Goal: Task Accomplishment & Management: Manage account settings

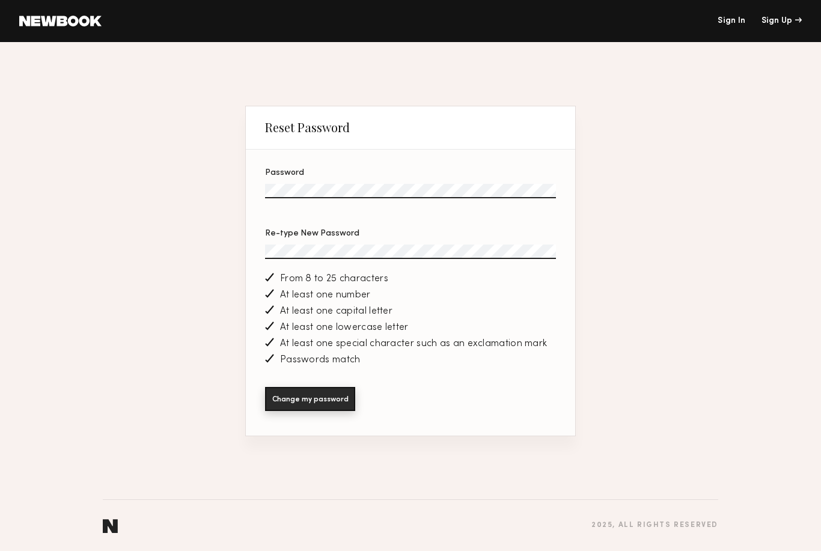
click at [331, 411] on button "Change my password" at bounding box center [310, 399] width 90 height 24
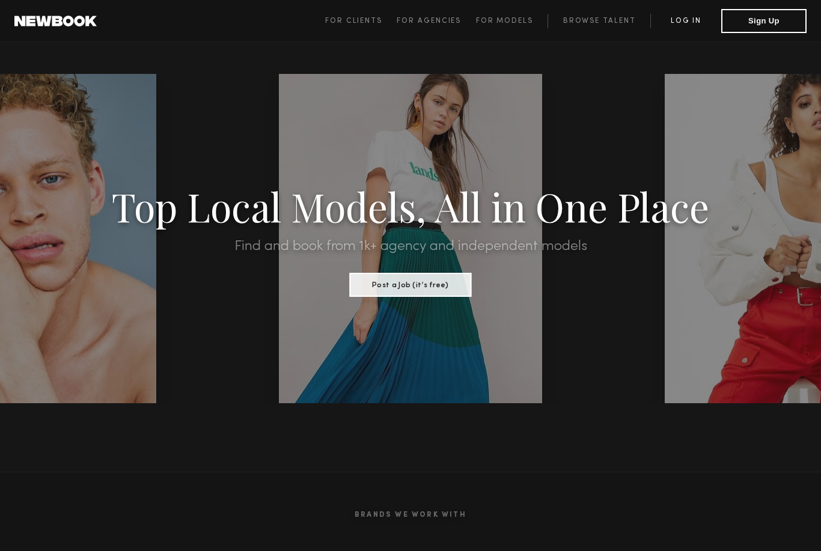
click at [688, 23] on link "Log in" at bounding box center [686, 21] width 71 height 14
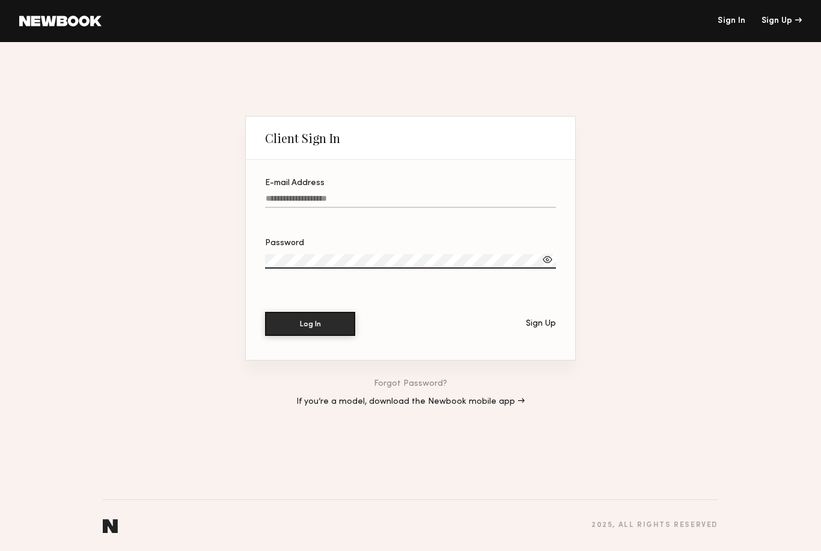
click at [459, 189] on label "E-mail Address" at bounding box center [410, 199] width 291 height 41
click at [459, 194] on input "E-mail Address" at bounding box center [410, 201] width 291 height 14
click at [387, 194] on input "E-mail Address" at bounding box center [410, 201] width 291 height 14
click at [427, 198] on input "E-mail Address Required" at bounding box center [410, 201] width 291 height 14
click at [396, 194] on input "***" at bounding box center [410, 201] width 291 height 14
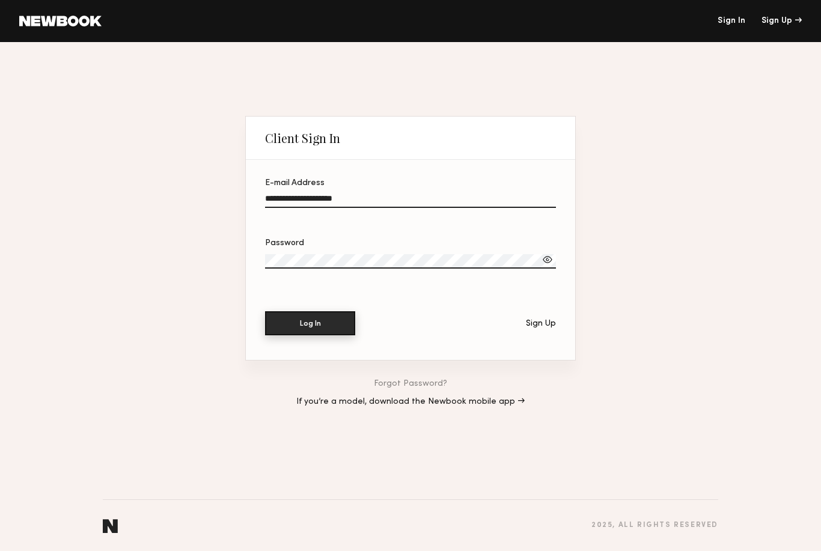
type input "**********"
click at [337, 322] on button "Log In" at bounding box center [310, 323] width 90 height 24
click at [316, 320] on button "Log In" at bounding box center [310, 323] width 90 height 24
click at [432, 248] on div "Password" at bounding box center [410, 243] width 291 height 8
